Goal: Task Accomplishment & Management: Use online tool/utility

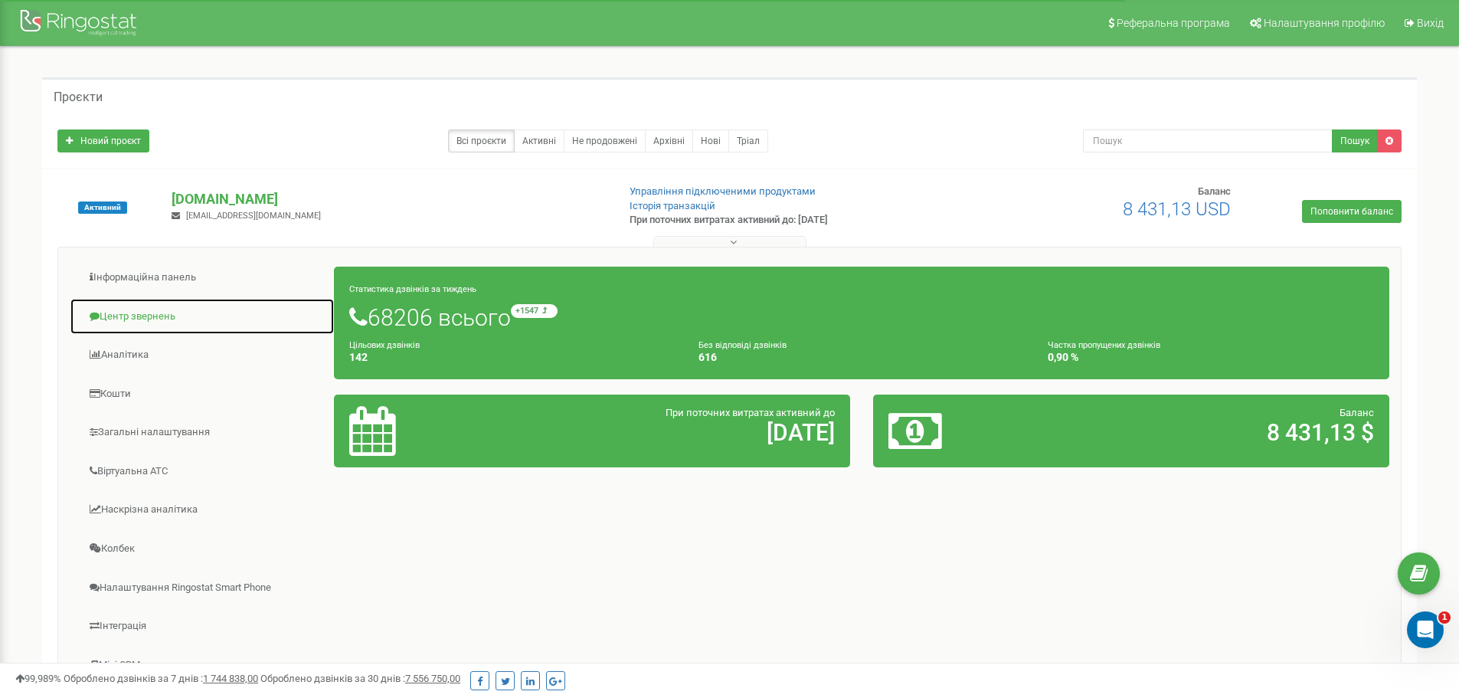
click at [142, 325] on link "Центр звернень" at bounding box center [202, 317] width 265 height 38
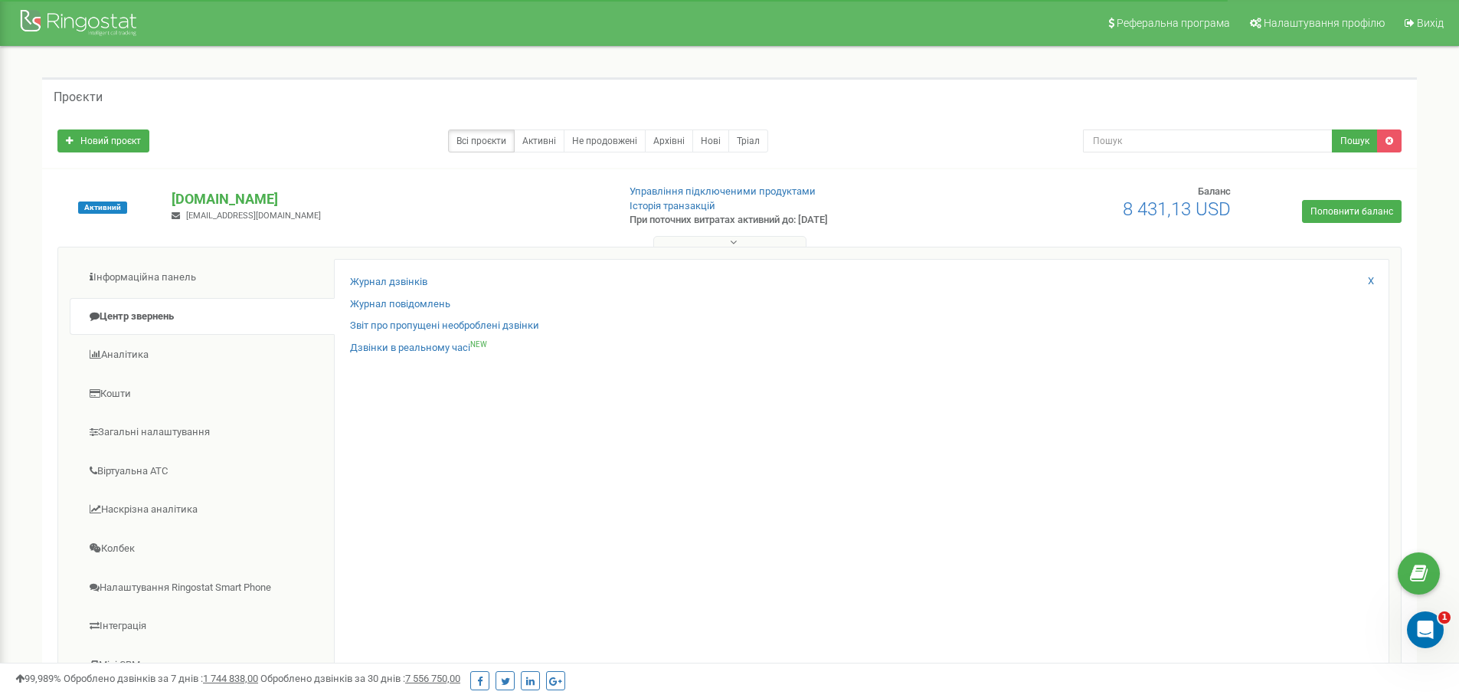
click at [374, 290] on div "Журнал дзвінків" at bounding box center [861, 286] width 1023 height 22
click at [380, 283] on link "Журнал дзвінків" at bounding box center [388, 282] width 77 height 15
click at [1430, 631] on icon "Open Intercom Messenger" at bounding box center [1423, 627] width 25 height 25
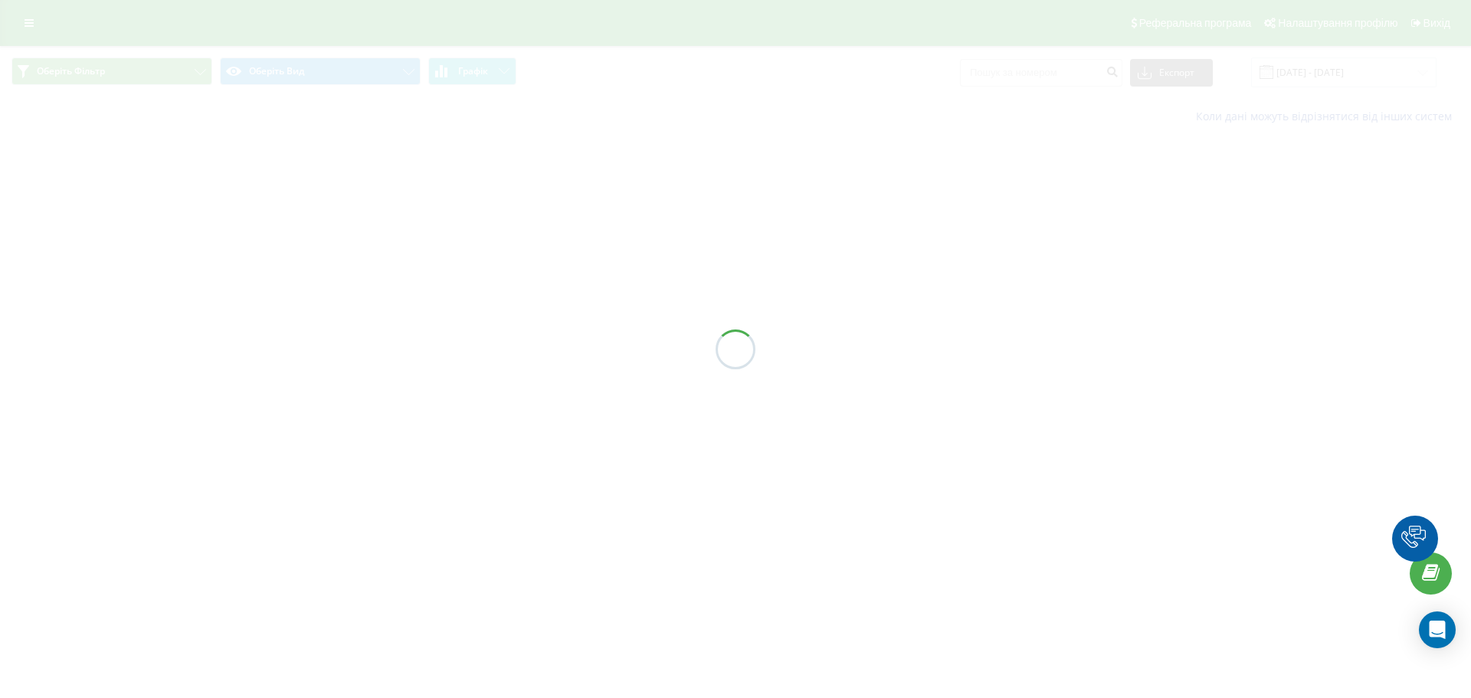
click at [1431, 633] on icon "Open Intercom Messenger" at bounding box center [1437, 629] width 18 height 18
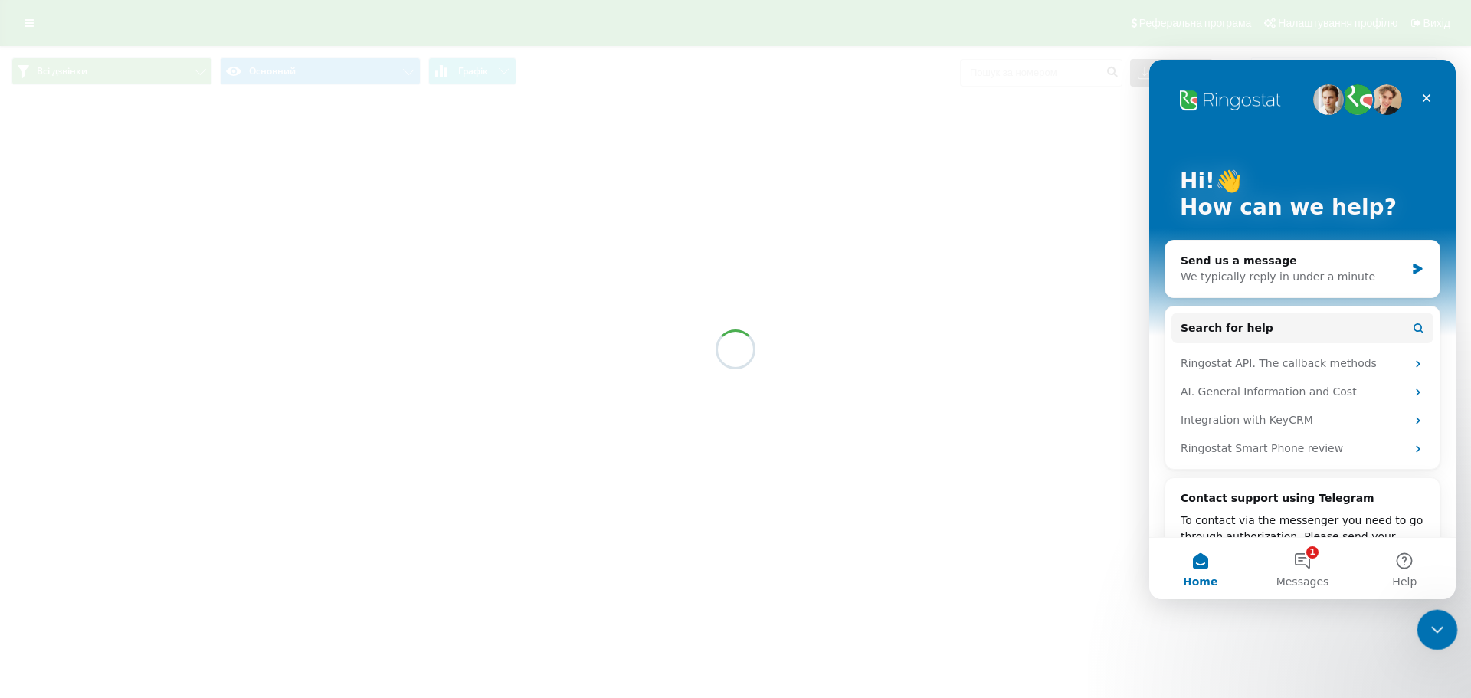
drag, startPoint x: 1416, startPoint y: 609, endPoint x: 1429, endPoint y: 630, distance: 25.1
click at [1428, 631] on icon "Close Intercom Messenger" at bounding box center [1434, 627] width 18 height 18
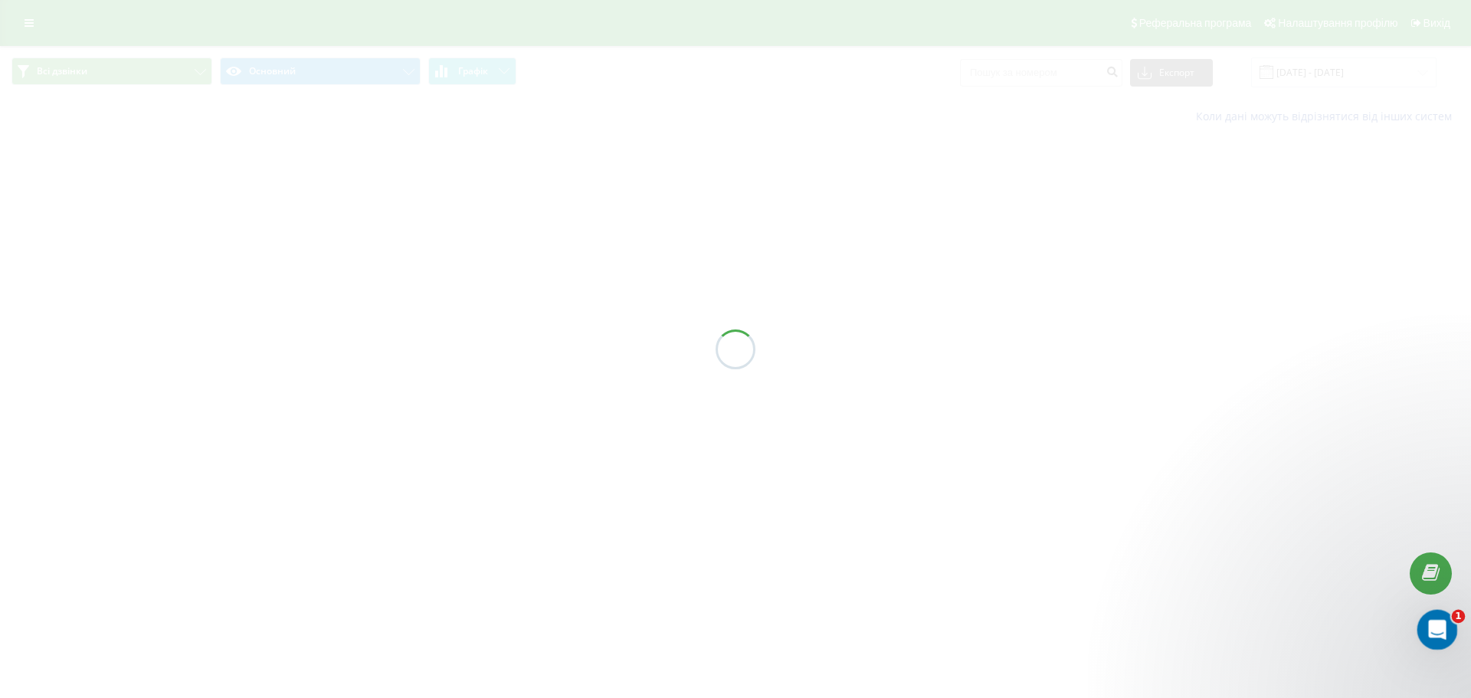
click at [1428, 631] on icon "Open Intercom Messenger" at bounding box center [1434, 627] width 25 height 25
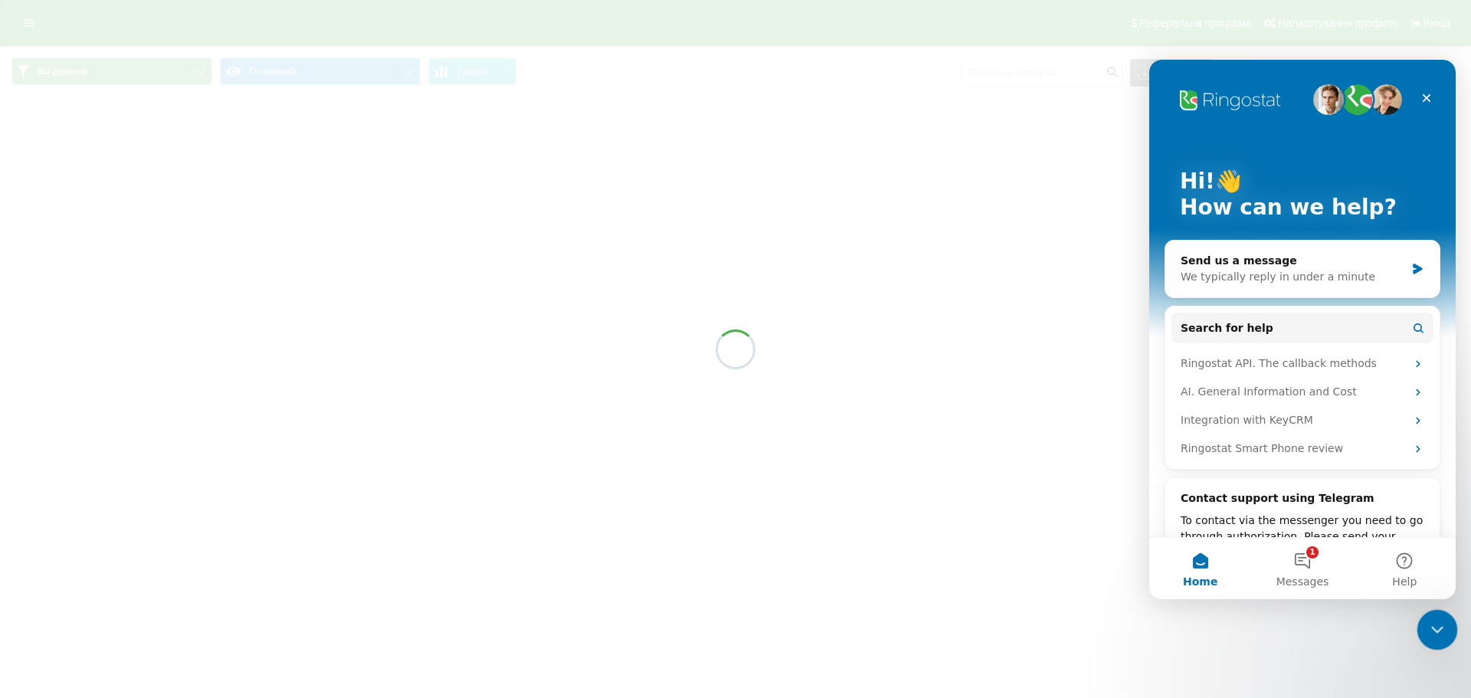
click at [1429, 617] on div "Close Intercom Messenger" at bounding box center [1434, 627] width 37 height 37
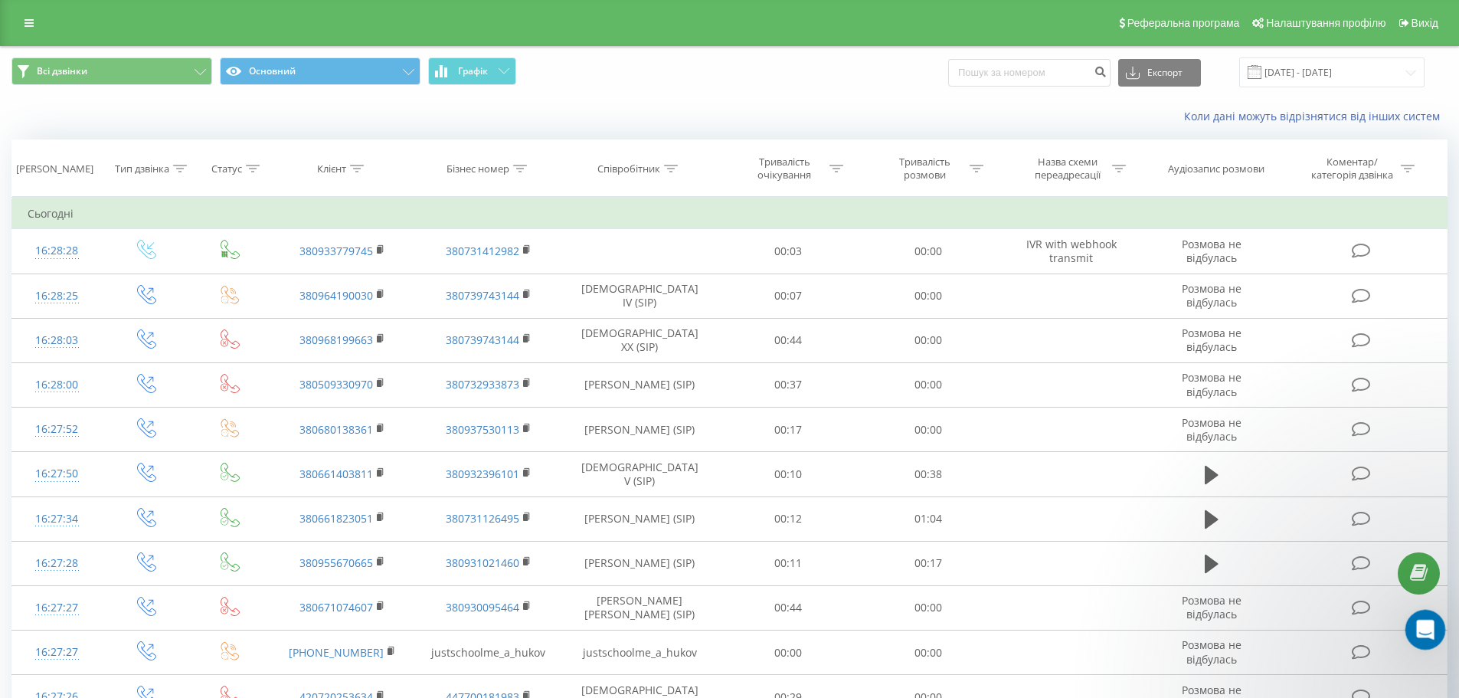
click at [1431, 615] on div "Open Intercom Messenger" at bounding box center [1423, 627] width 51 height 51
